Goal: Book appointment/travel/reservation

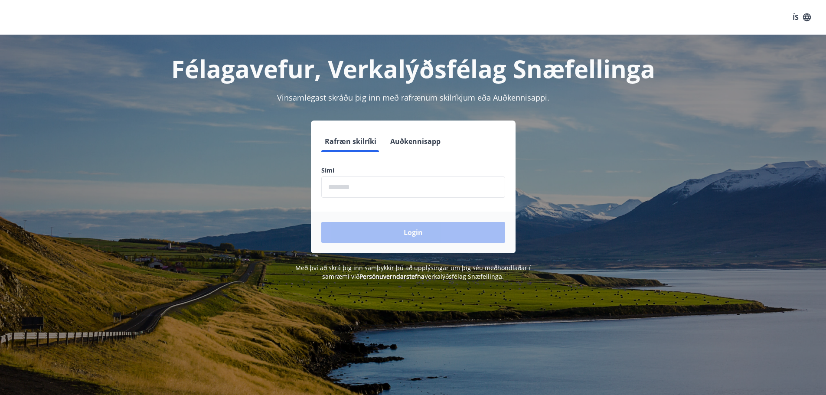
click at [339, 189] on input "phone" at bounding box center [413, 186] width 184 height 21
type input "********"
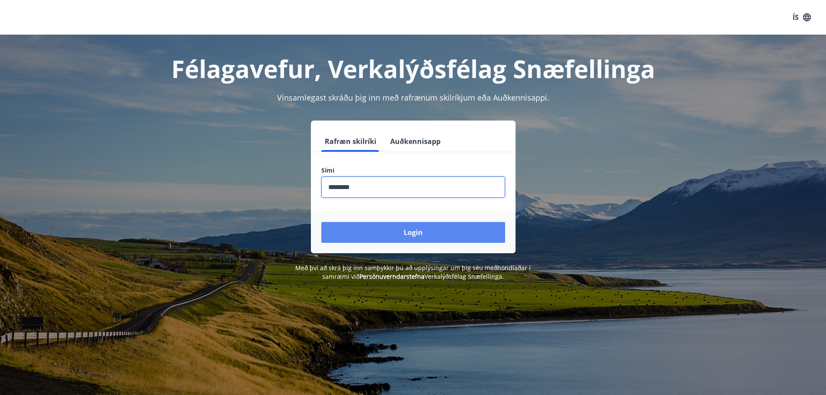
click at [400, 236] on button "Login" at bounding box center [413, 232] width 184 height 21
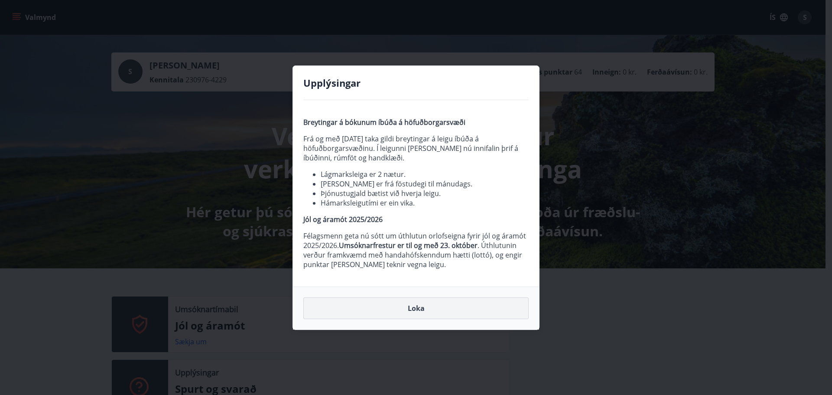
click at [429, 309] on button "Loka" at bounding box center [416, 308] width 225 height 22
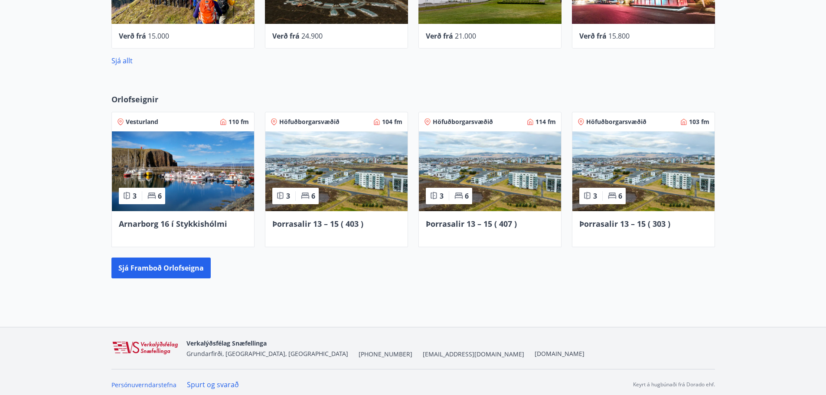
scroll to position [529, 0]
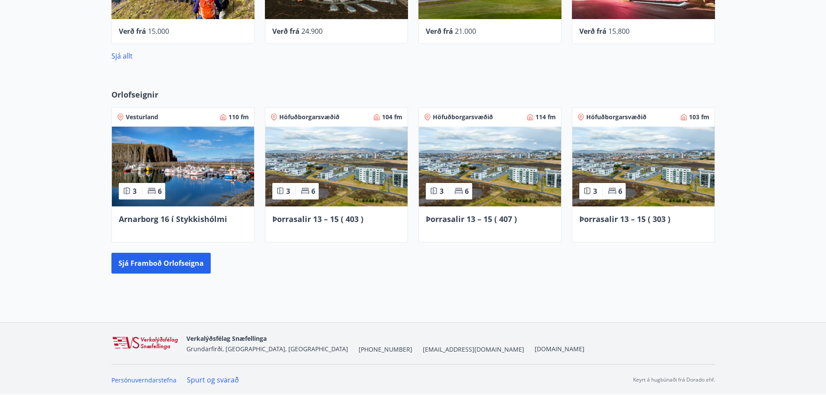
click at [363, 207] on div "Þorrasalir 13 – 15 ( 403 )" at bounding box center [336, 224] width 142 height 36
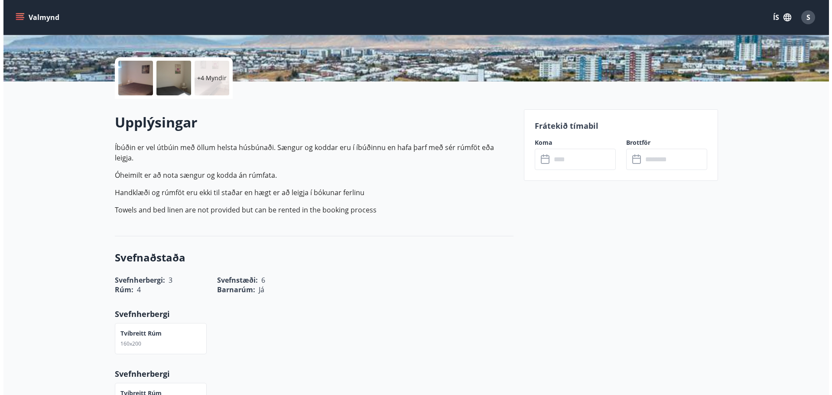
scroll to position [171, 0]
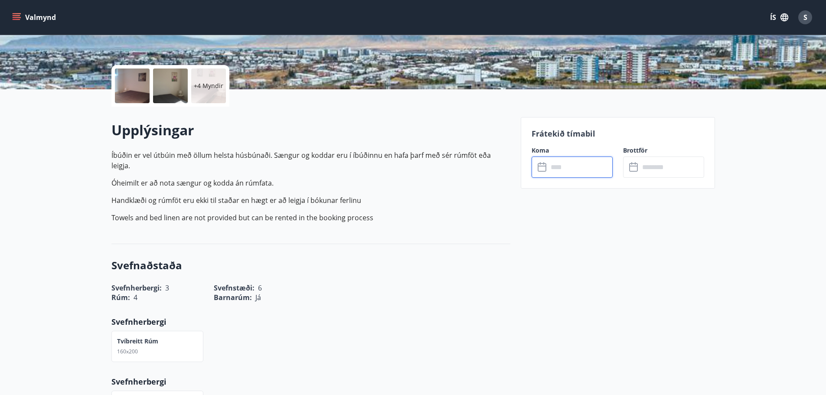
click at [565, 167] on input "text" at bounding box center [580, 167] width 65 height 21
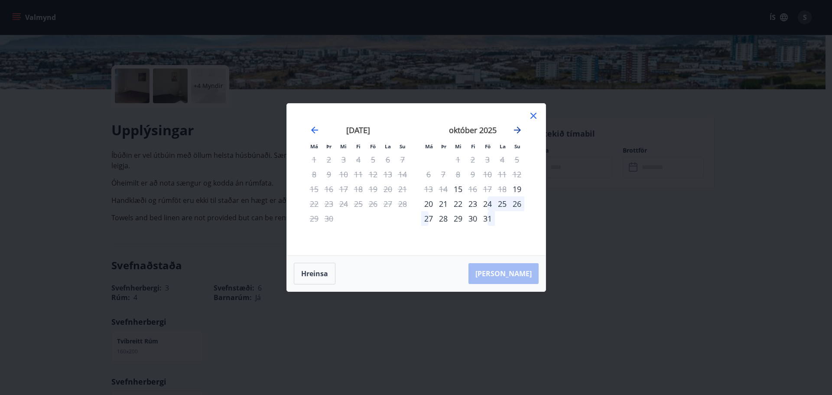
click at [516, 130] on icon "Move forward to switch to the next month." at bounding box center [517, 130] width 7 height 7
click at [486, 173] on div "7" at bounding box center [487, 174] width 15 height 15
click at [518, 173] on div "9" at bounding box center [517, 174] width 15 height 15
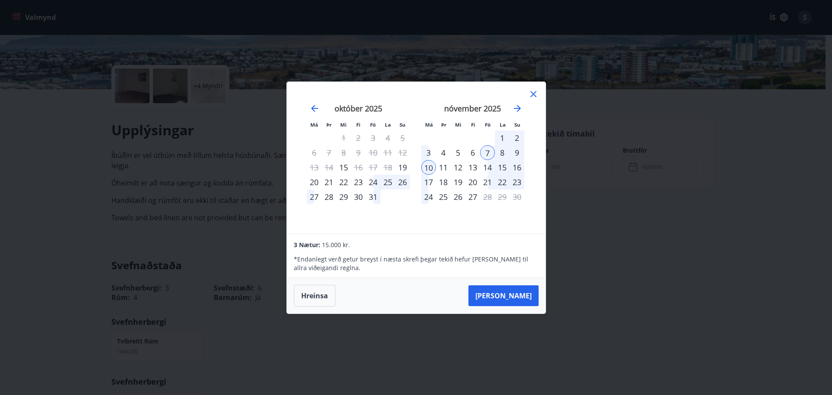
click at [520, 151] on div "9" at bounding box center [517, 152] width 15 height 15
click at [430, 166] on div "10" at bounding box center [428, 167] width 15 height 15
click at [517, 108] on icon "Move forward to switch to the next month." at bounding box center [517, 108] width 7 height 7
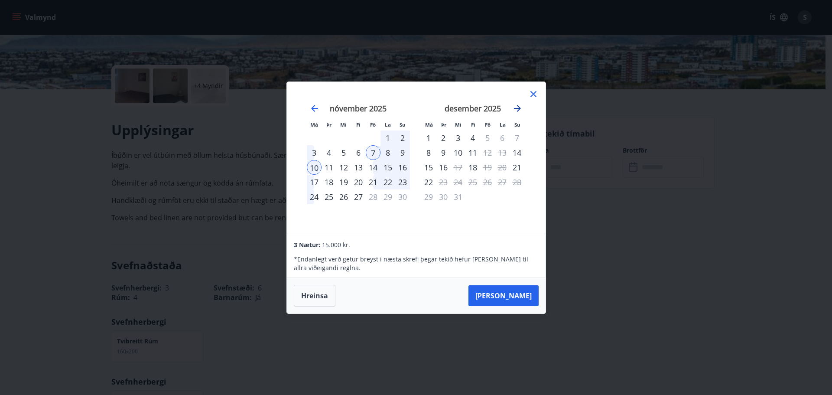
click at [517, 107] on icon "Move forward to switch to the next month." at bounding box center [517, 108] width 10 height 10
click at [518, 107] on icon "Move forward to switch to the next month." at bounding box center [517, 108] width 10 height 10
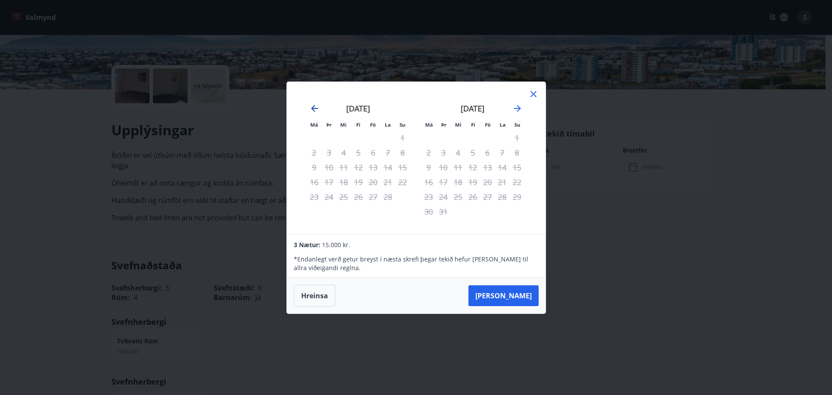
click at [315, 108] on icon "Move backward to switch to the previous month." at bounding box center [314, 108] width 7 height 7
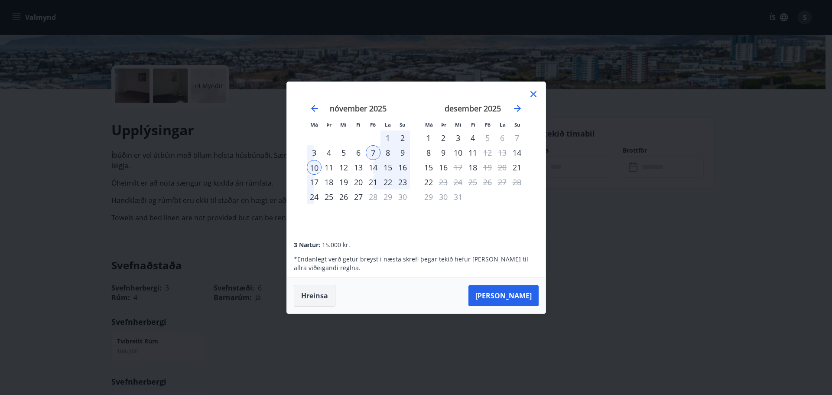
click at [309, 290] on button "Hreinsa" at bounding box center [315, 296] width 42 height 22
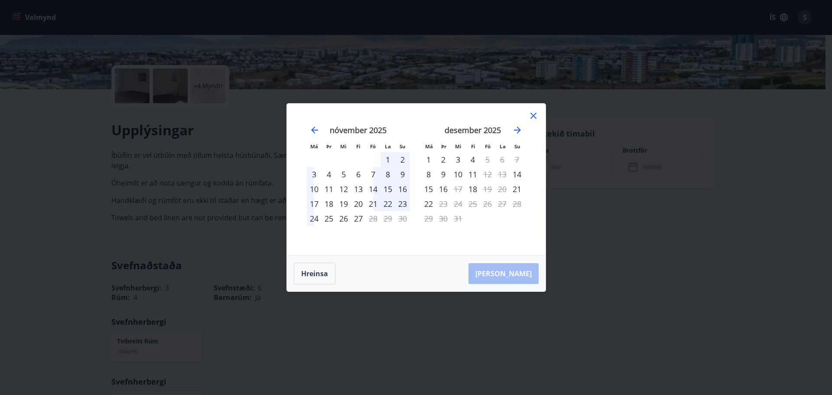
click at [331, 176] on div "4" at bounding box center [329, 174] width 15 height 15
click at [361, 175] on div "6" at bounding box center [358, 174] width 15 height 15
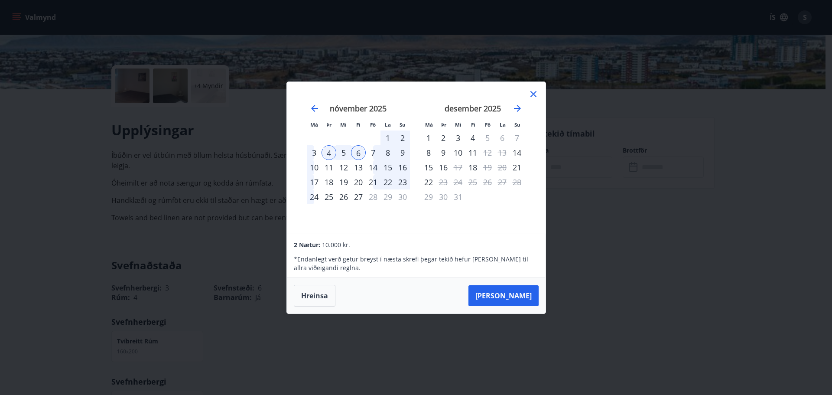
click at [316, 295] on button "Hreinsa" at bounding box center [315, 296] width 42 height 22
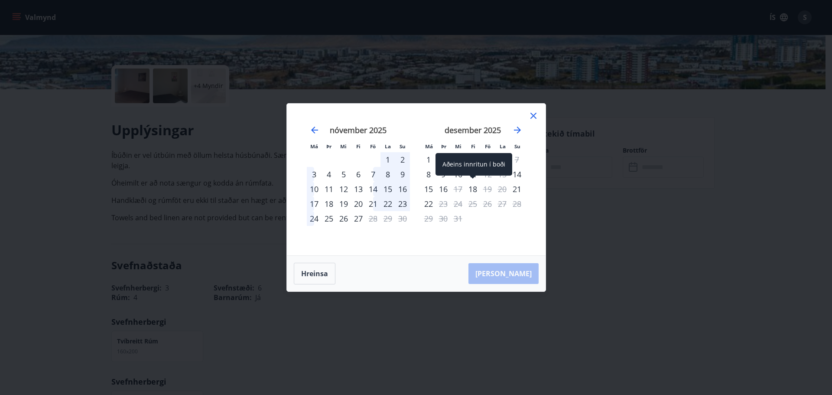
click at [471, 190] on div "18" at bounding box center [473, 189] width 15 height 15
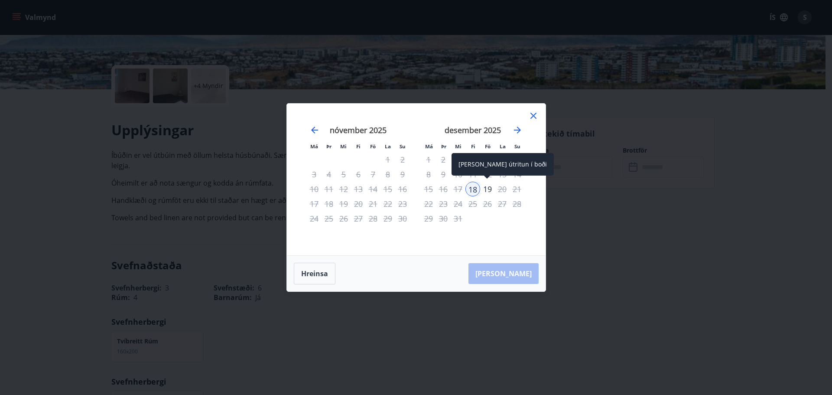
click at [489, 188] on div "19" at bounding box center [487, 189] width 15 height 15
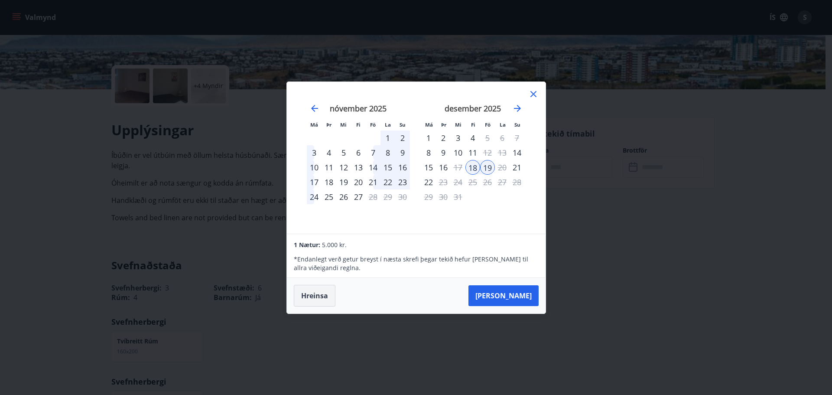
click at [317, 295] on button "Hreinsa" at bounding box center [315, 296] width 42 height 22
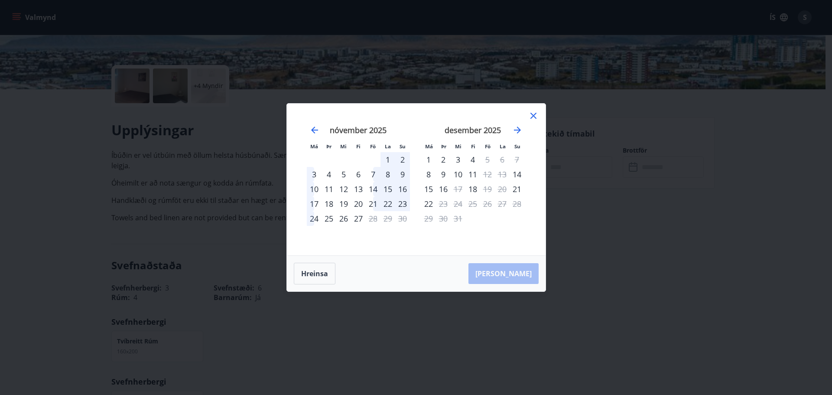
click at [532, 113] on icon at bounding box center [534, 116] width 10 height 10
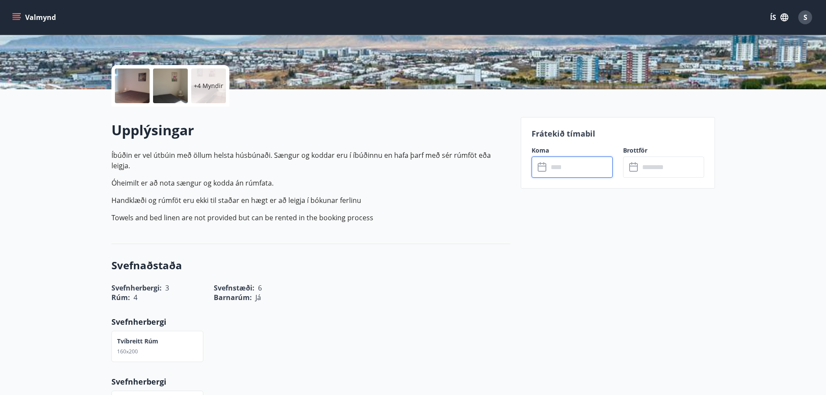
click at [131, 91] on div at bounding box center [132, 86] width 35 height 35
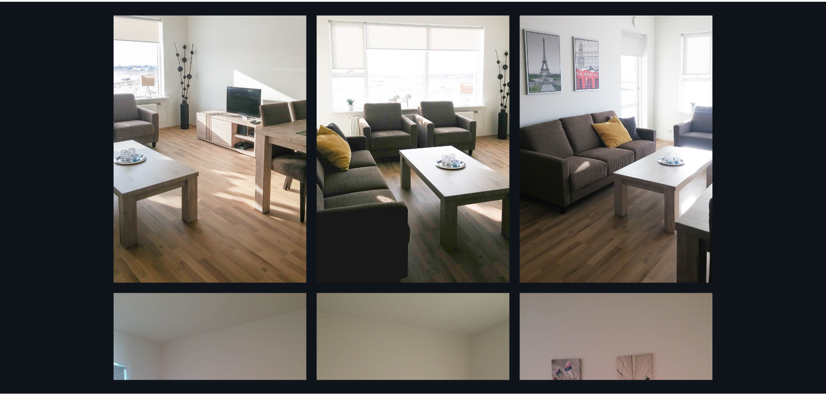
scroll to position [0, 0]
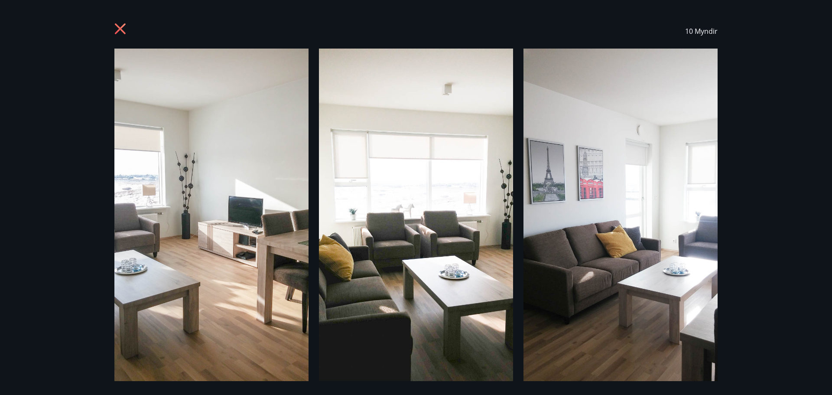
click at [120, 29] on icon at bounding box center [120, 29] width 2 height 2
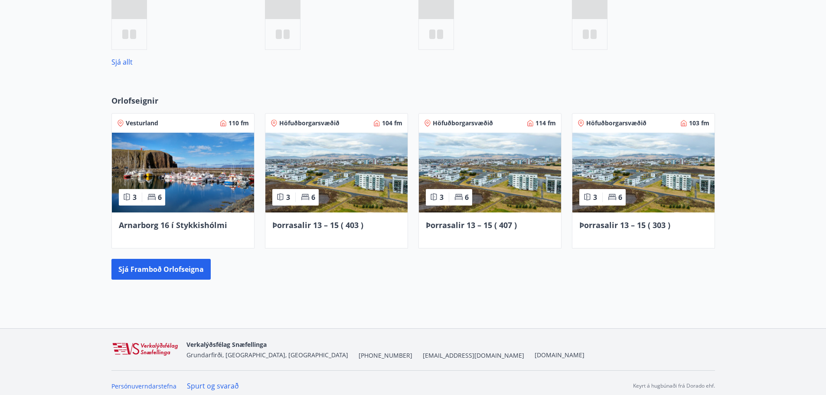
scroll to position [462, 0]
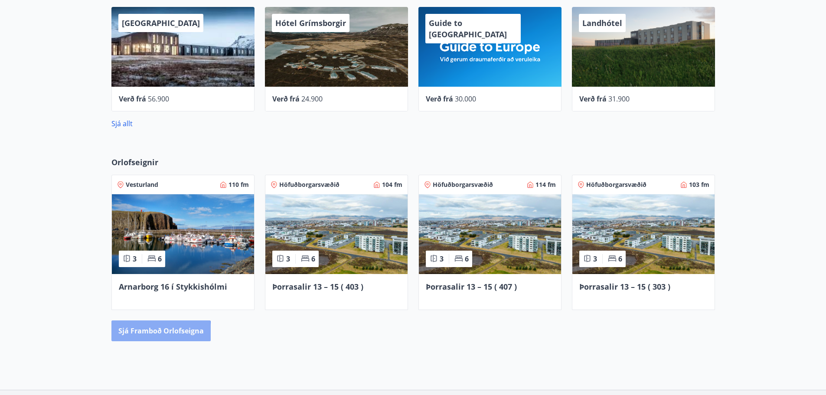
click at [142, 333] on button "Sjá framboð orlofseigna" at bounding box center [160, 330] width 99 height 21
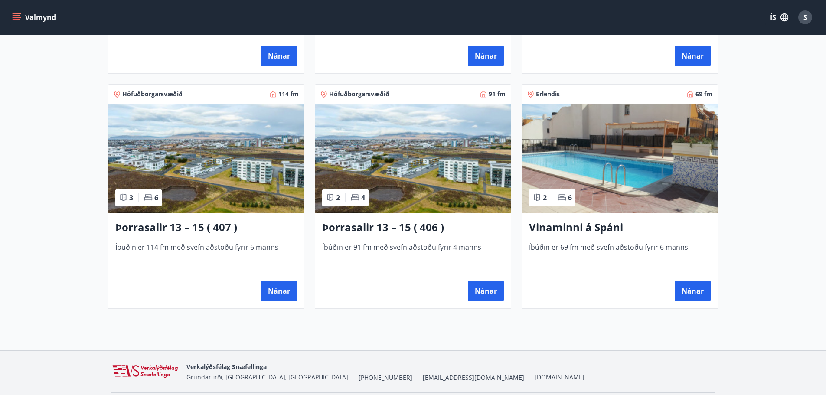
scroll to position [613, 0]
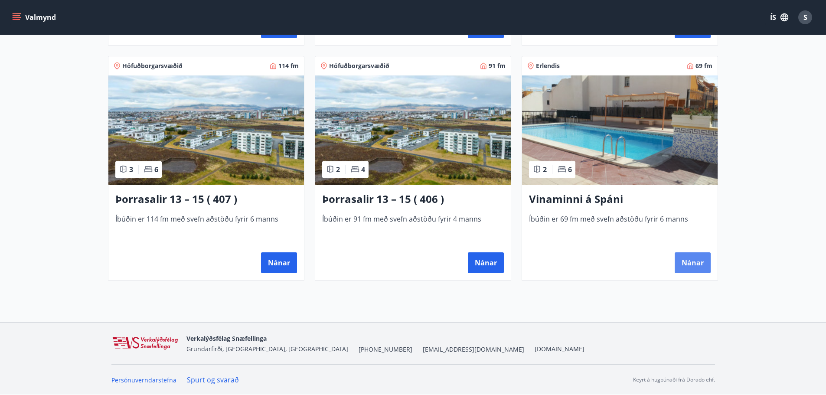
click at [694, 263] on button "Nánar" at bounding box center [693, 262] width 36 height 21
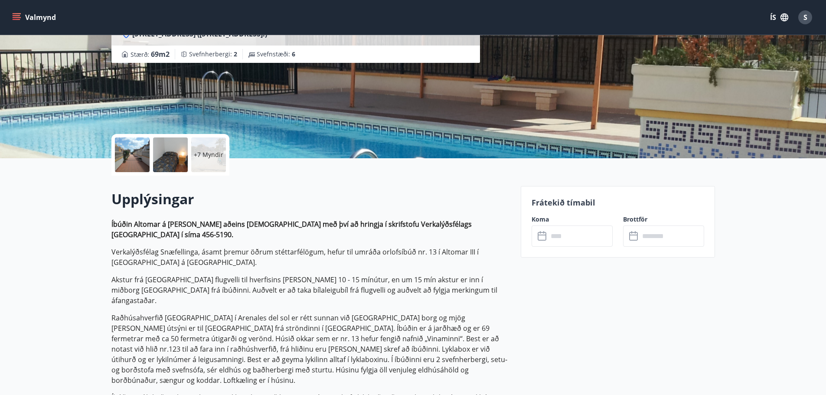
scroll to position [173, 0]
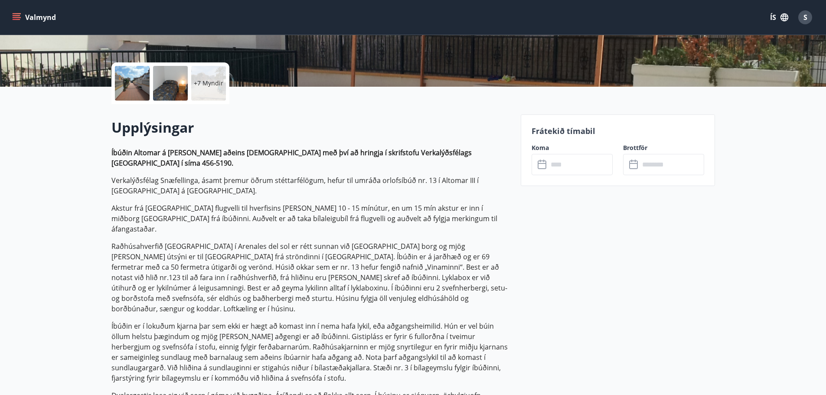
click at [572, 166] on input "text" at bounding box center [580, 164] width 65 height 21
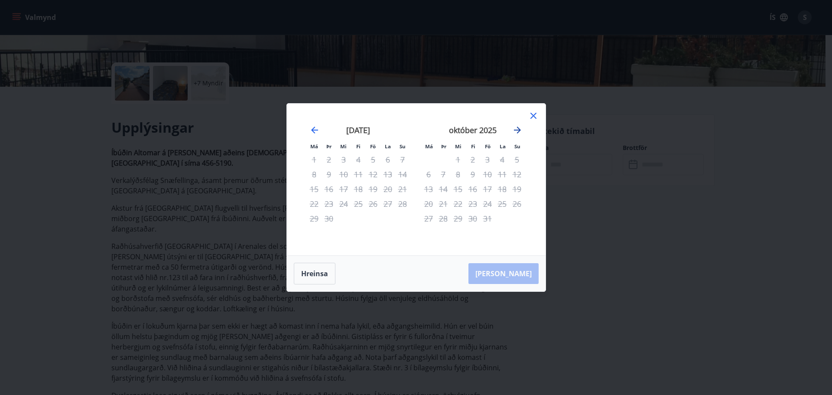
click at [516, 128] on icon "Move forward to switch to the next month." at bounding box center [517, 130] width 10 height 10
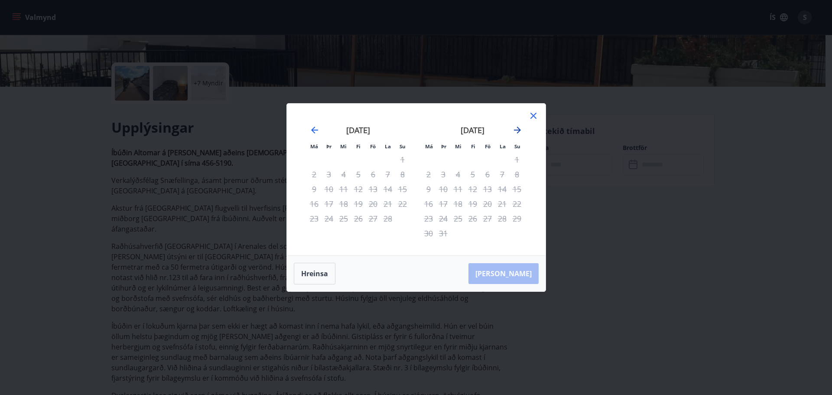
click at [516, 128] on icon "Move forward to switch to the next month." at bounding box center [517, 130] width 10 height 10
click at [518, 128] on icon "Move forward to switch to the next month." at bounding box center [517, 130] width 7 height 7
click at [532, 116] on icon at bounding box center [534, 116] width 10 height 10
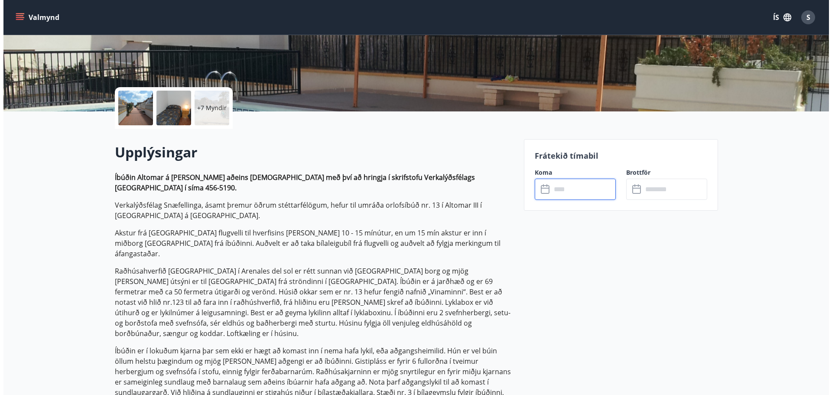
scroll to position [17, 0]
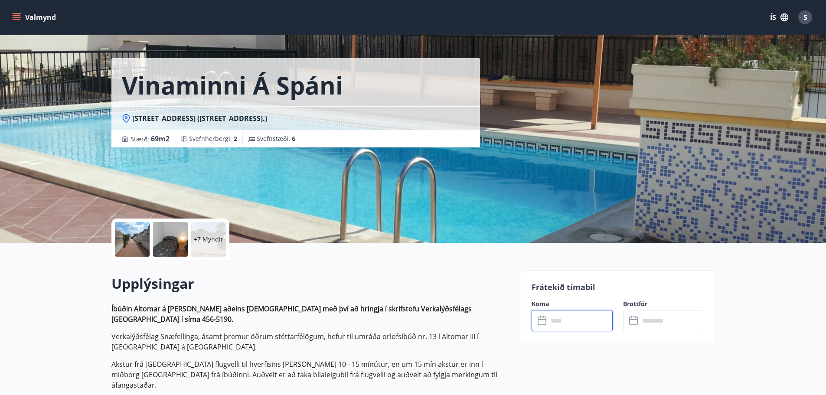
click at [132, 245] on div at bounding box center [132, 239] width 35 height 35
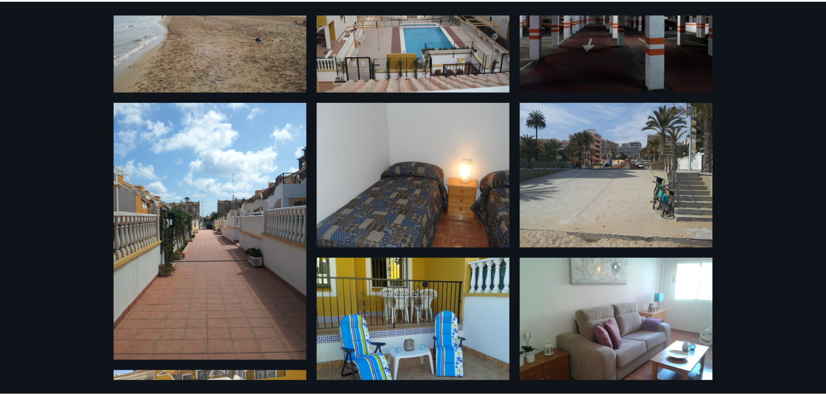
scroll to position [0, 0]
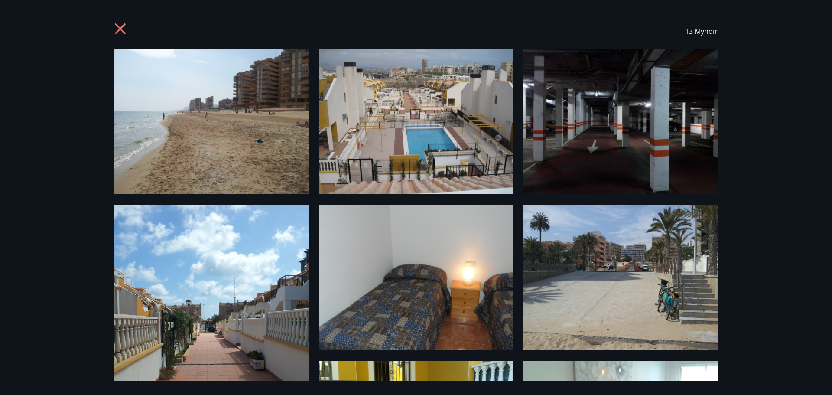
click at [123, 28] on icon at bounding box center [121, 30] width 14 height 14
